Goal: Navigation & Orientation: Find specific page/section

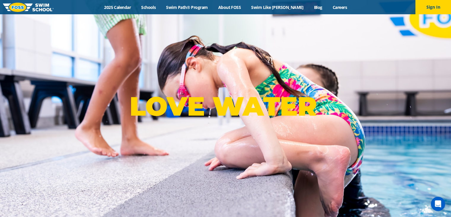
click at [161, 5] on link "Schools" at bounding box center [148, 7] width 25 height 6
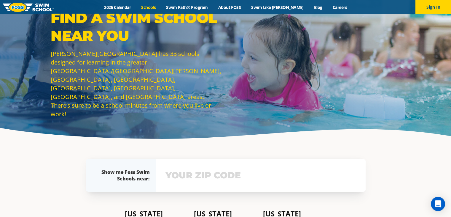
click at [198, 181] on input "text" at bounding box center [260, 174] width 193 height 17
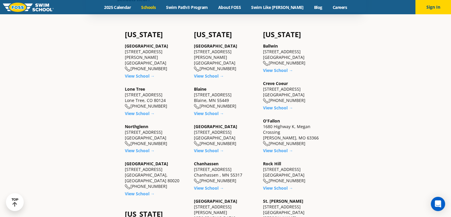
scroll to position [187, 0]
click at [210, 34] on h4 "Minnesota" at bounding box center [225, 34] width 63 height 8
click at [210, 72] on link "View School →" at bounding box center [209, 75] width 30 height 6
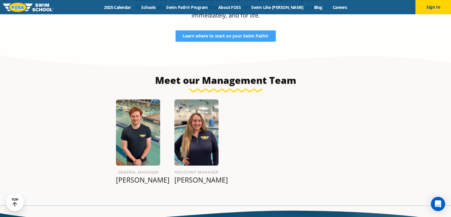
scroll to position [612, 0]
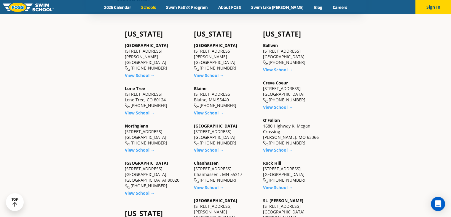
click at [209, 113] on link "View School →" at bounding box center [209, 113] width 30 height 6
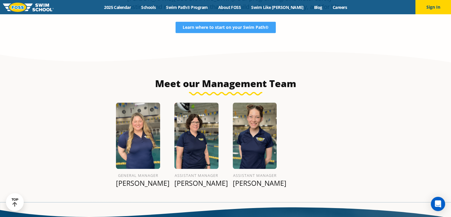
scroll to position [632, 0]
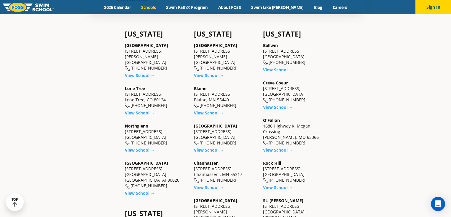
click at [210, 150] on link "View School →" at bounding box center [209, 150] width 30 height 6
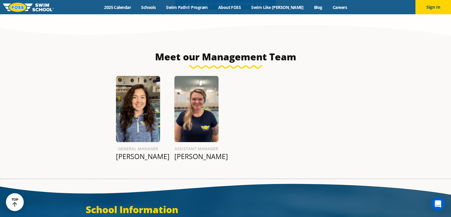
scroll to position [644, 0]
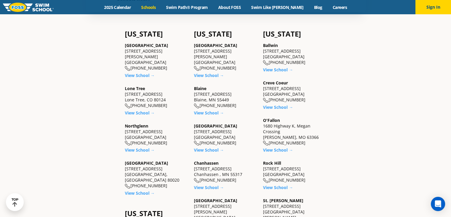
click at [209, 189] on link "View School →" at bounding box center [209, 187] width 30 height 6
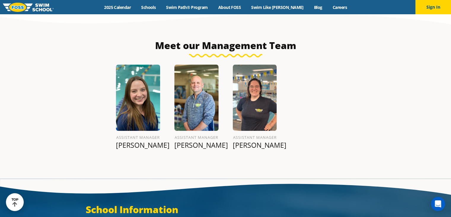
scroll to position [644, 0]
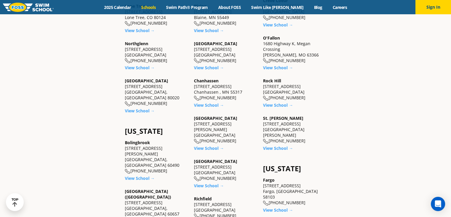
scroll to position [270, 0]
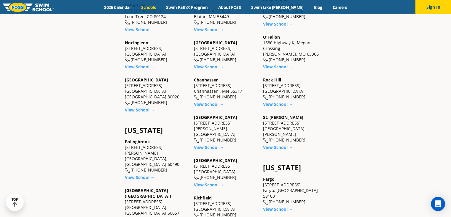
click at [209, 144] on link "View School →" at bounding box center [209, 147] width 30 height 6
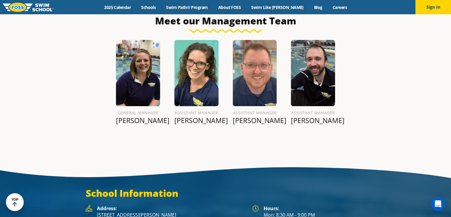
scroll to position [683, 0]
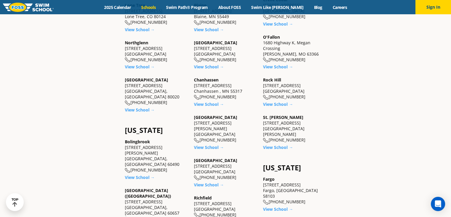
click at [212, 182] on link "View School →" at bounding box center [209, 185] width 30 height 6
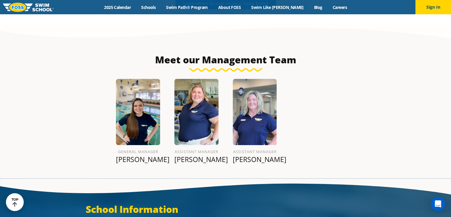
scroll to position [664, 0]
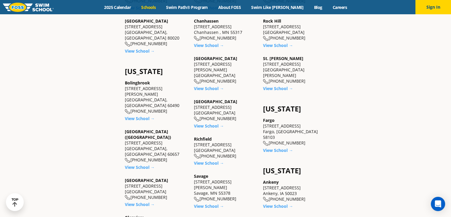
scroll to position [335, 0]
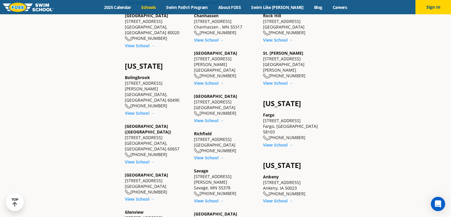
click at [212, 155] on link "View School →" at bounding box center [209, 158] width 30 height 6
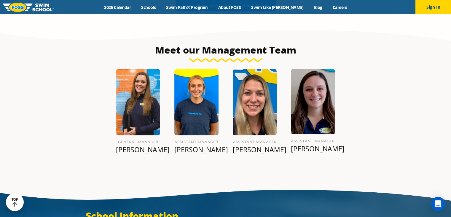
scroll to position [646, 0]
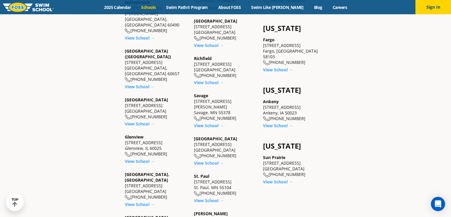
scroll to position [410, 0]
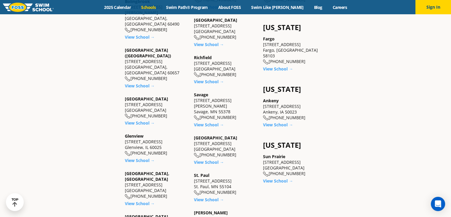
click at [207, 122] on link "View School →" at bounding box center [209, 125] width 30 height 6
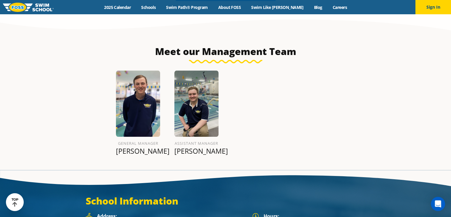
scroll to position [656, 0]
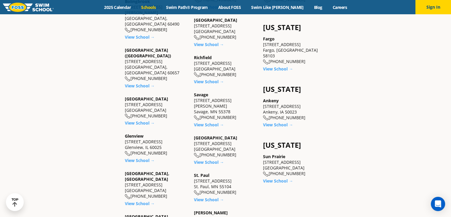
click at [215, 159] on link "View School →" at bounding box center [209, 162] width 30 height 6
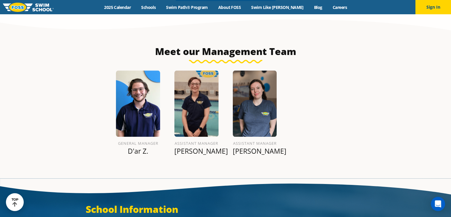
scroll to position [656, 0]
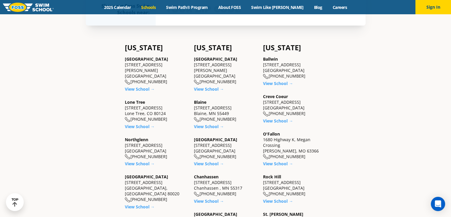
scroll to position [161, 0]
